Goal: Navigation & Orientation: Understand site structure

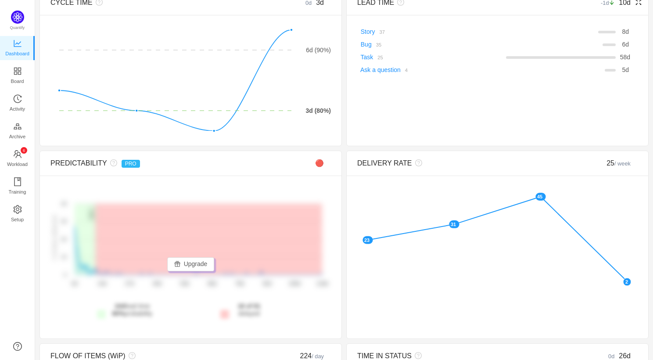
scroll to position [94, 0]
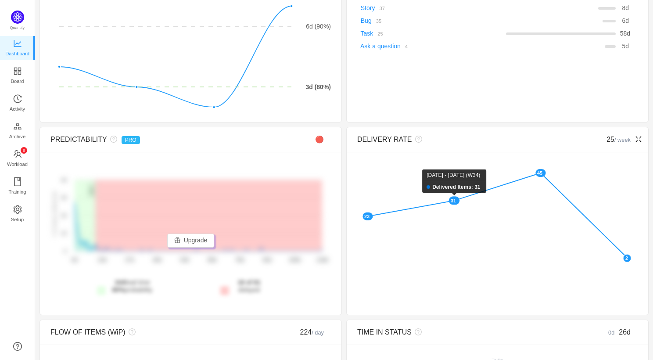
click at [453, 198] on rect at bounding box center [454, 200] width 11 height 8
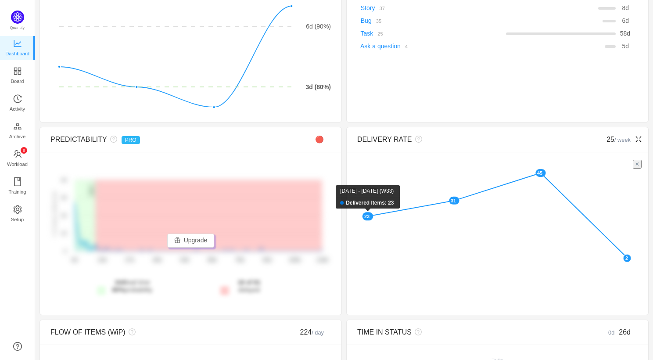
click at [368, 214] on rect at bounding box center [367, 216] width 11 height 8
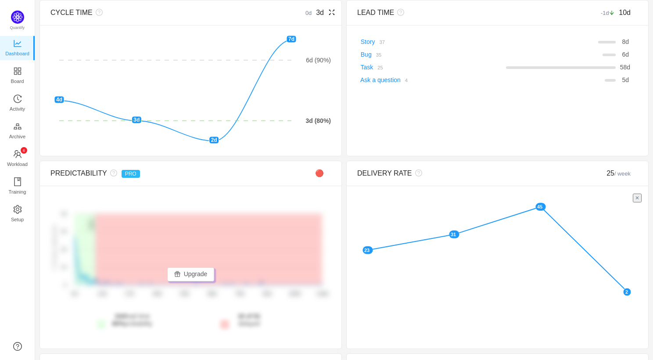
scroll to position [0, 0]
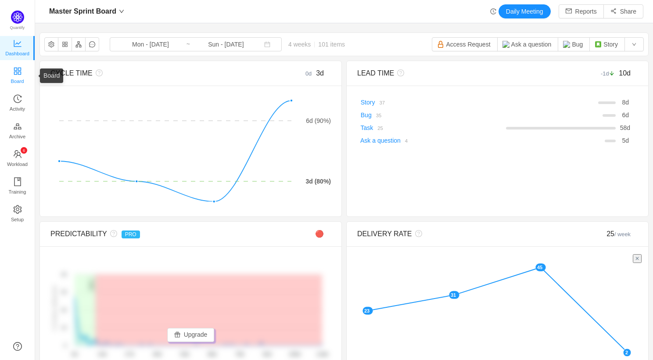
click at [13, 74] on link "Board" at bounding box center [17, 76] width 9 height 18
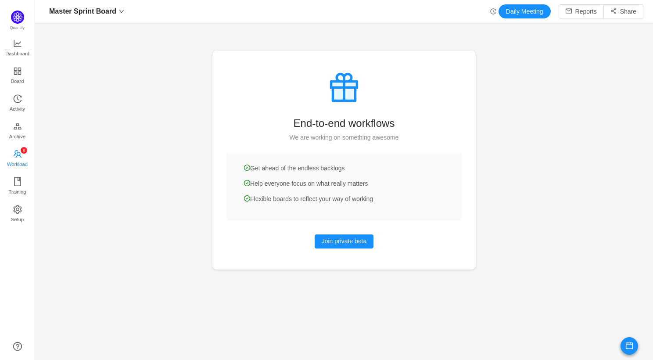
click at [15, 164] on span "Workload" at bounding box center [17, 164] width 21 height 18
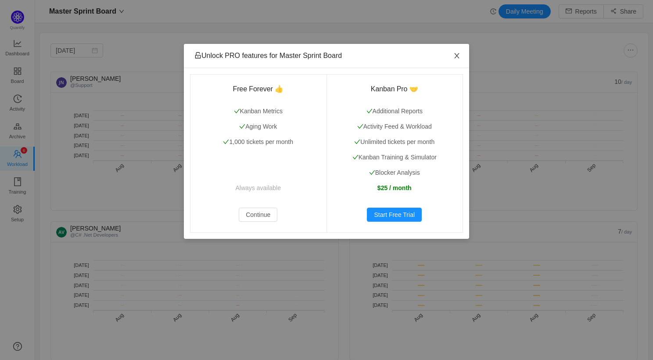
click at [455, 58] on icon "icon: close" at bounding box center [456, 55] width 7 height 7
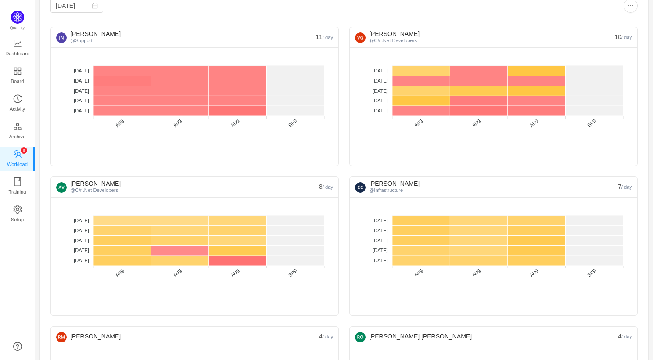
scroll to position [45, 0]
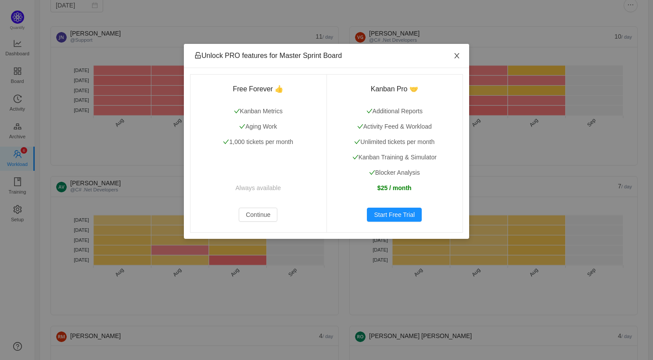
click at [456, 55] on icon "icon: close" at bounding box center [456, 55] width 5 height 5
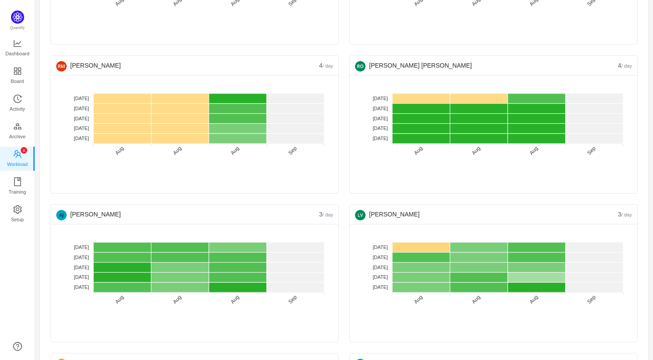
scroll to position [317, 0]
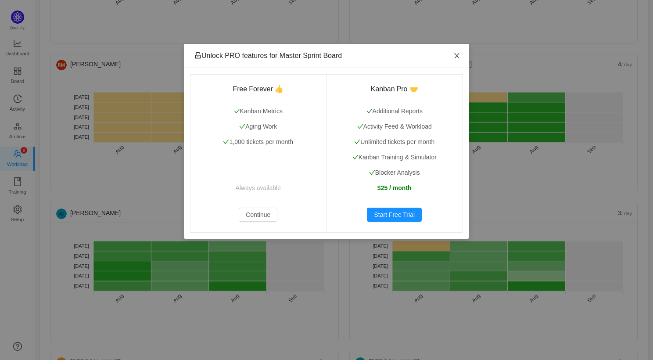
click at [457, 56] on icon "icon: close" at bounding box center [456, 55] width 7 height 7
click at [463, 57] on span "Close" at bounding box center [456, 56] width 25 height 25
click at [457, 61] on span "Close" at bounding box center [456, 56] width 25 height 25
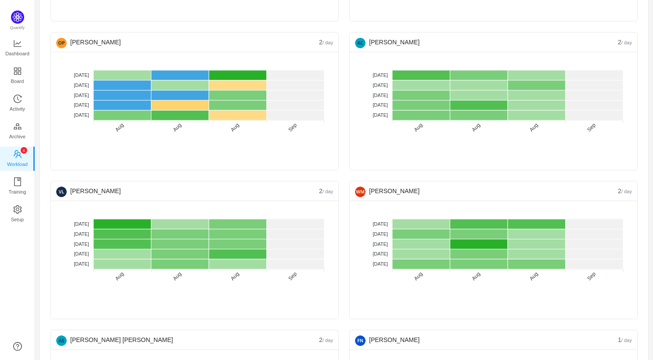
scroll to position [636, 0]
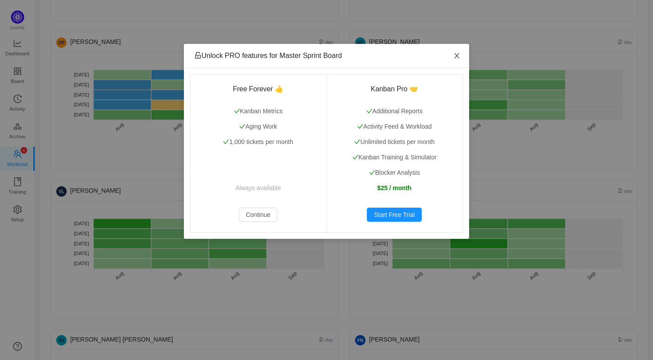
click at [453, 57] on icon "icon: close" at bounding box center [456, 55] width 7 height 7
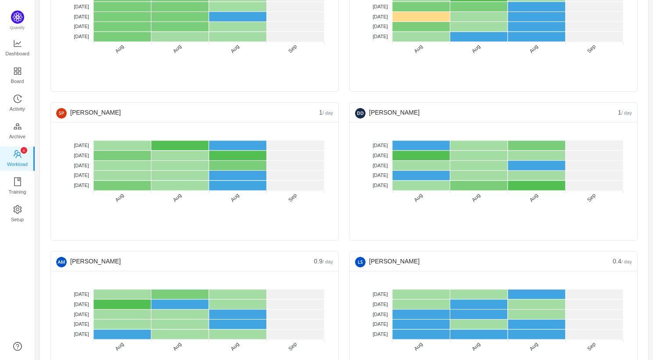
scroll to position [1024, 0]
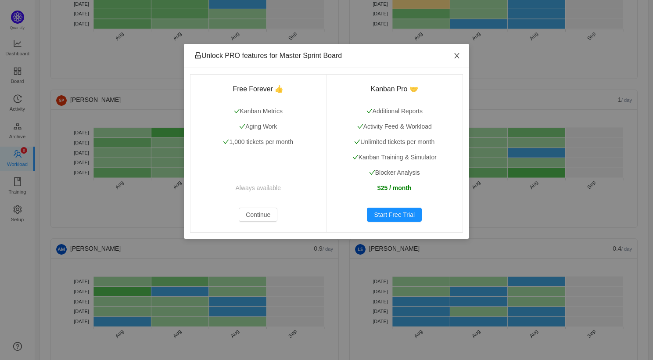
click at [456, 54] on icon "icon: close" at bounding box center [456, 55] width 7 height 7
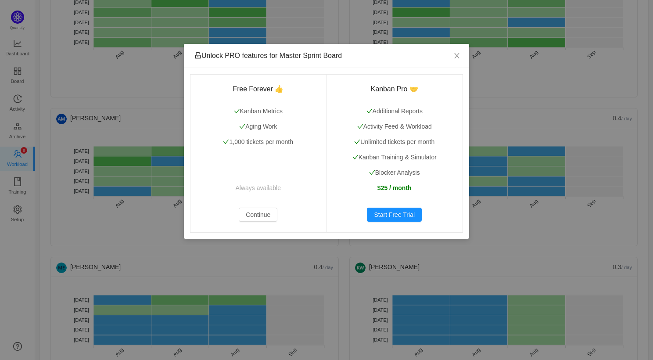
scroll to position [1164, 0]
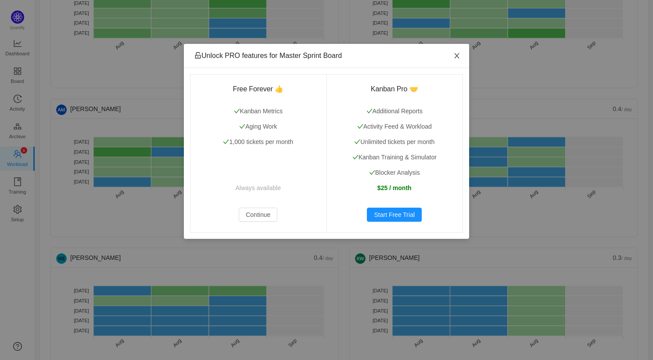
click at [460, 57] on icon "icon: close" at bounding box center [456, 55] width 7 height 7
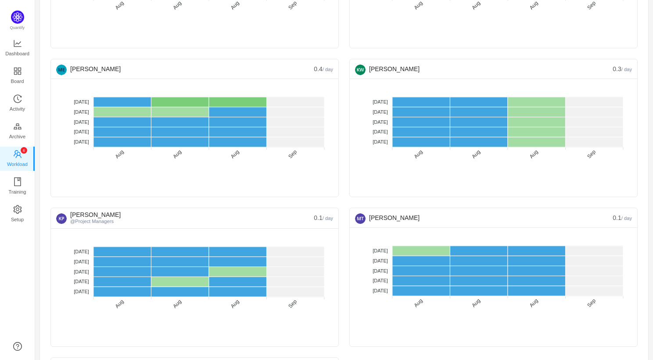
scroll to position [1342, 0]
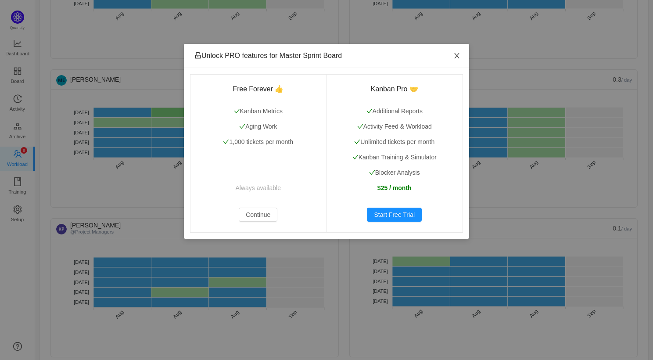
click at [455, 53] on icon "icon: close" at bounding box center [456, 55] width 5 height 5
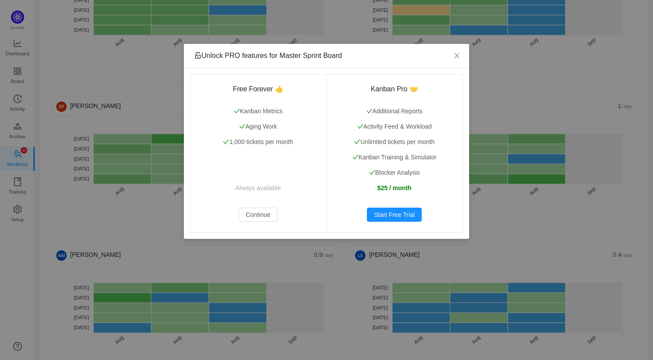
scroll to position [1027, 0]
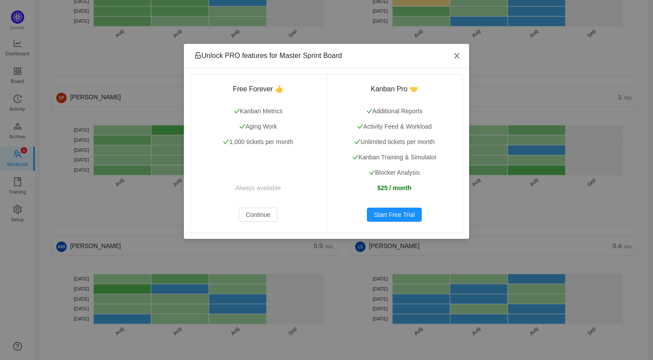
click at [451, 54] on span "Close" at bounding box center [456, 56] width 25 height 25
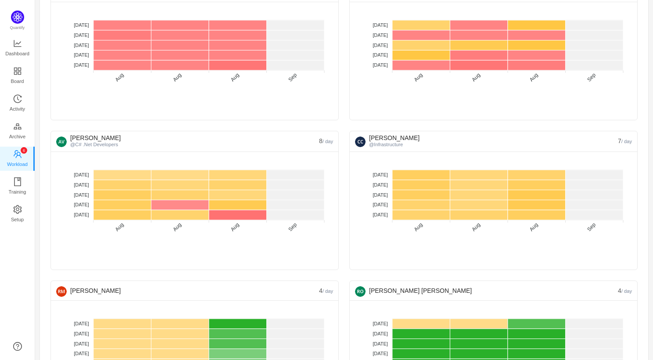
scroll to position [0, 0]
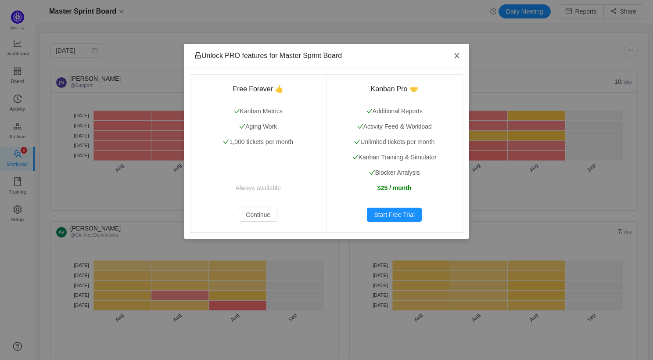
click at [457, 55] on icon "icon: close" at bounding box center [456, 55] width 5 height 5
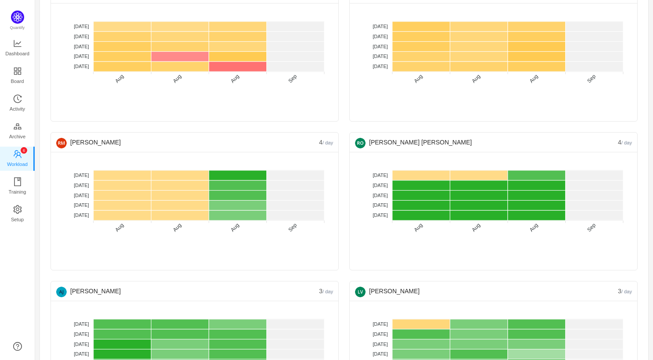
scroll to position [229, 0]
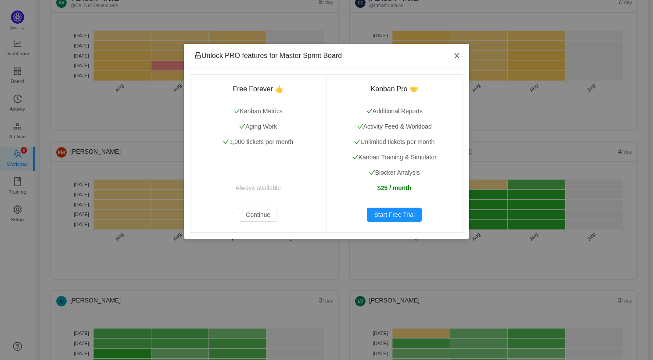
click at [456, 58] on icon "icon: close" at bounding box center [456, 55] width 7 height 7
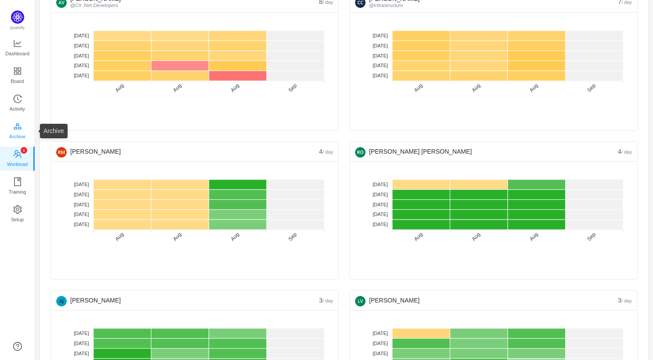
click at [16, 134] on span "Archive" at bounding box center [17, 137] width 16 height 18
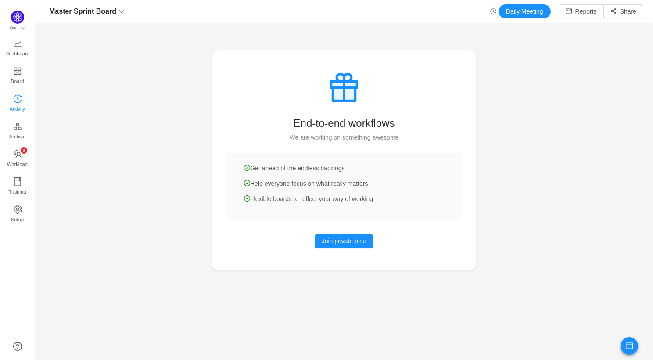
click at [23, 104] on span "Activity" at bounding box center [17, 109] width 15 height 18
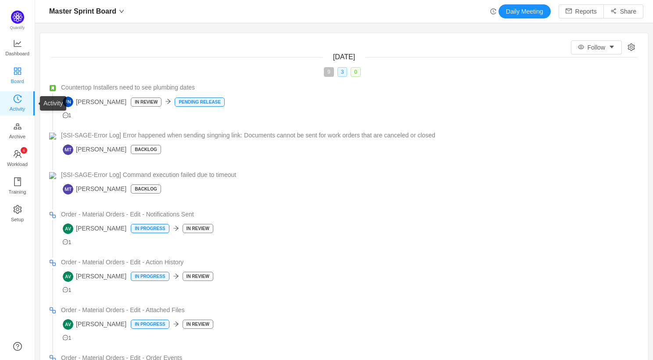
click at [22, 84] on span "Board" at bounding box center [17, 81] width 13 height 18
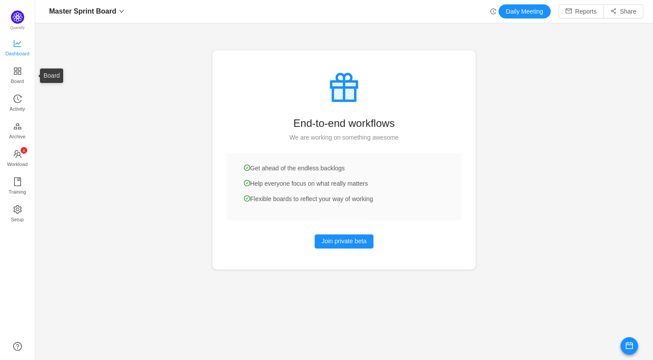
click at [17, 56] on span "Dashboard" at bounding box center [17, 54] width 24 height 18
